Goal: Task Accomplishment & Management: Manage account settings

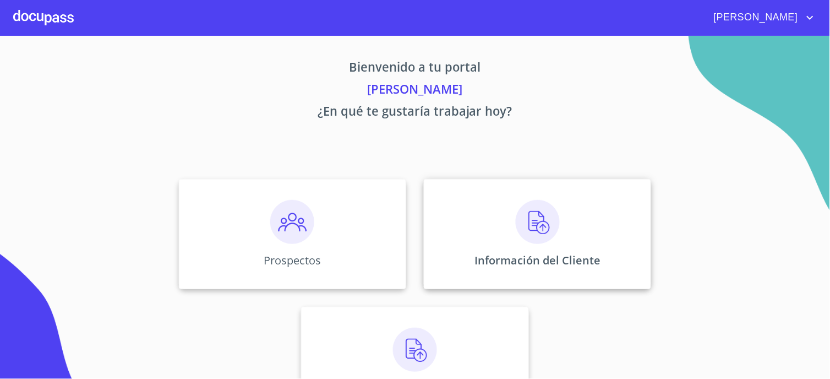
click at [460, 238] on div "Información del Cliente" at bounding box center [537, 234] width 227 height 110
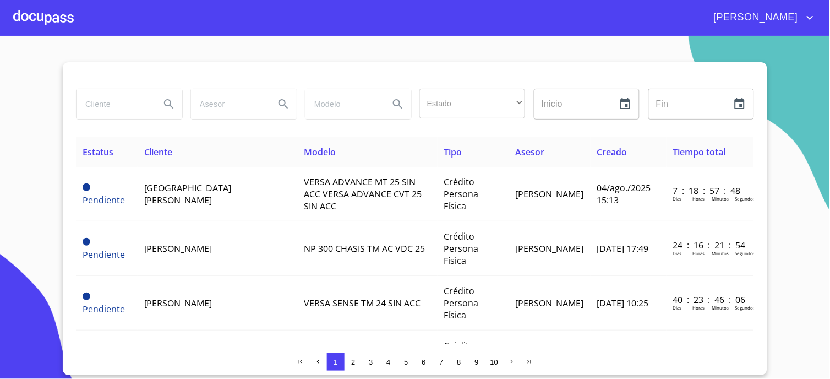
click at [44, 14] on div at bounding box center [43, 17] width 61 height 35
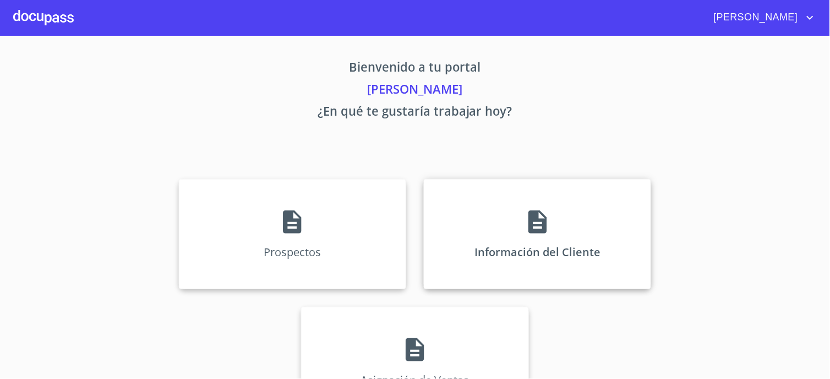
click at [496, 204] on div "Información del Cliente" at bounding box center [537, 234] width 227 height 110
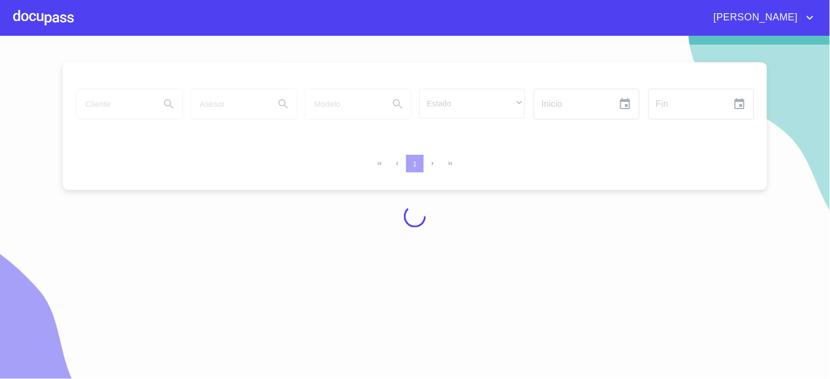
click at [784, 19] on span "[PERSON_NAME]" at bounding box center [755, 18] width 98 height 18
click at [800, 18] on li "Salir" at bounding box center [800, 23] width 36 height 20
